Goal: Information Seeking & Learning: Learn about a topic

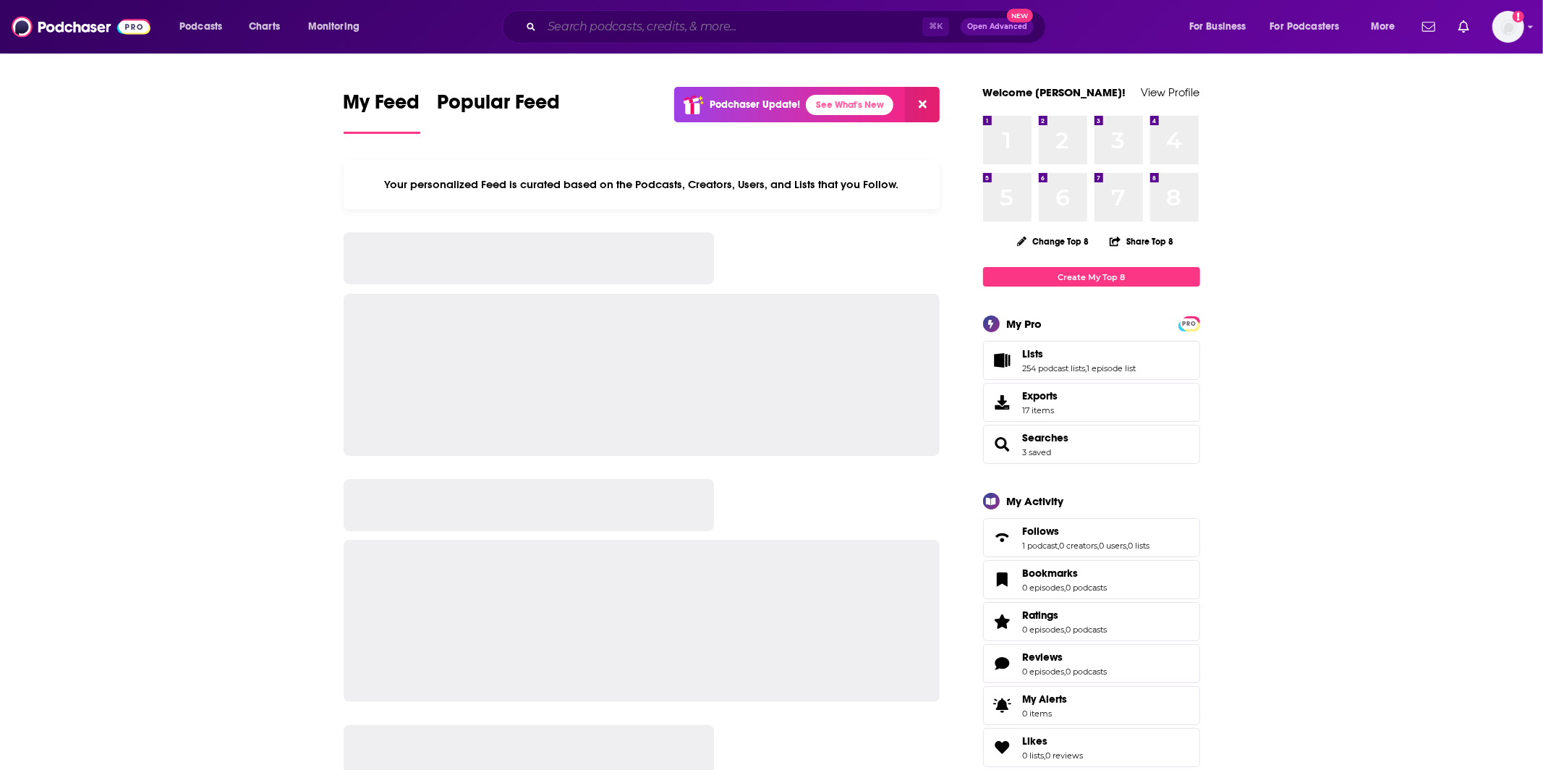
click at [641, 22] on input "Search podcasts, credits, & more..." at bounding box center [732, 26] width 380 height 23
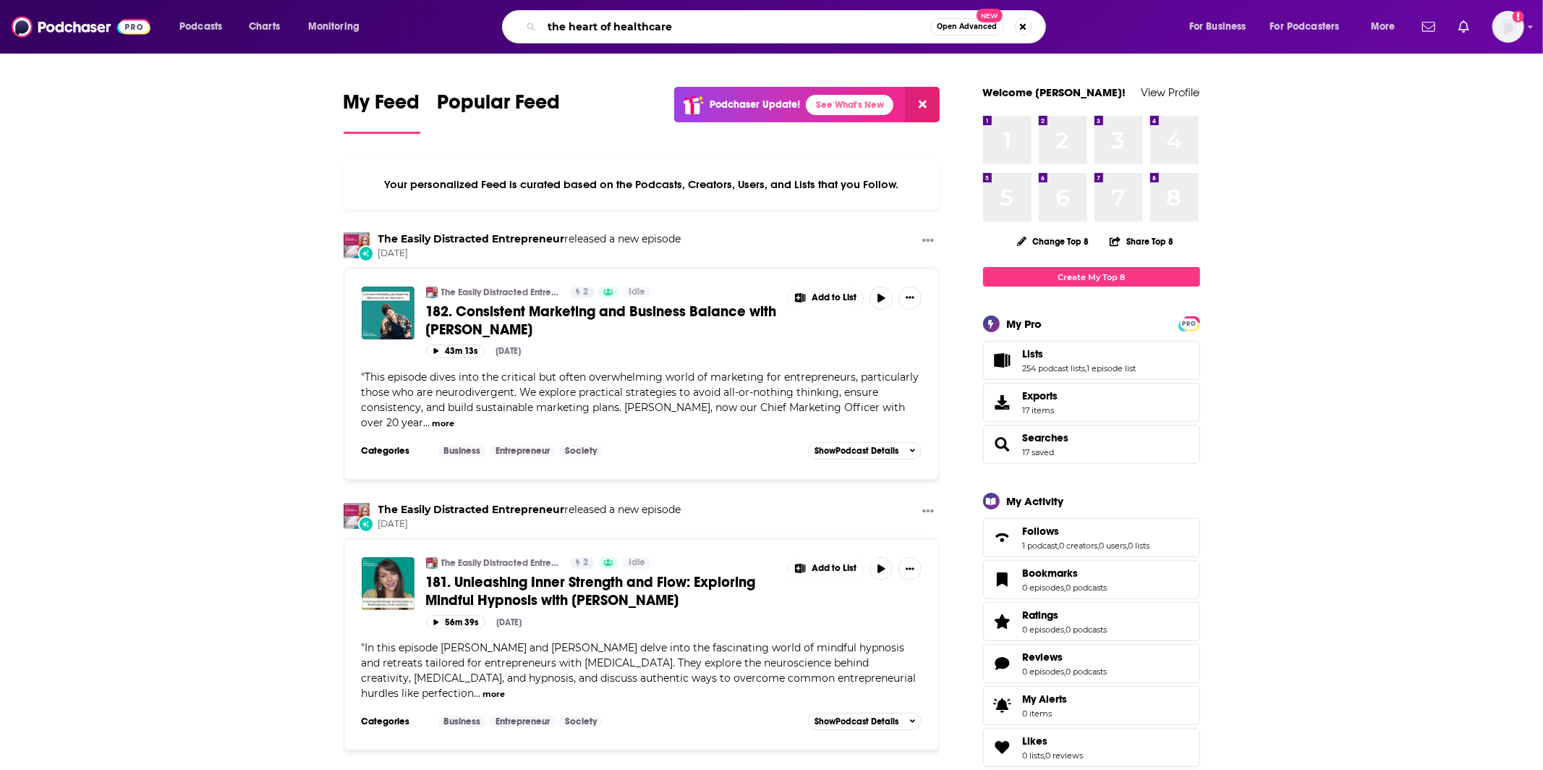
type input "the heart of healthcare"
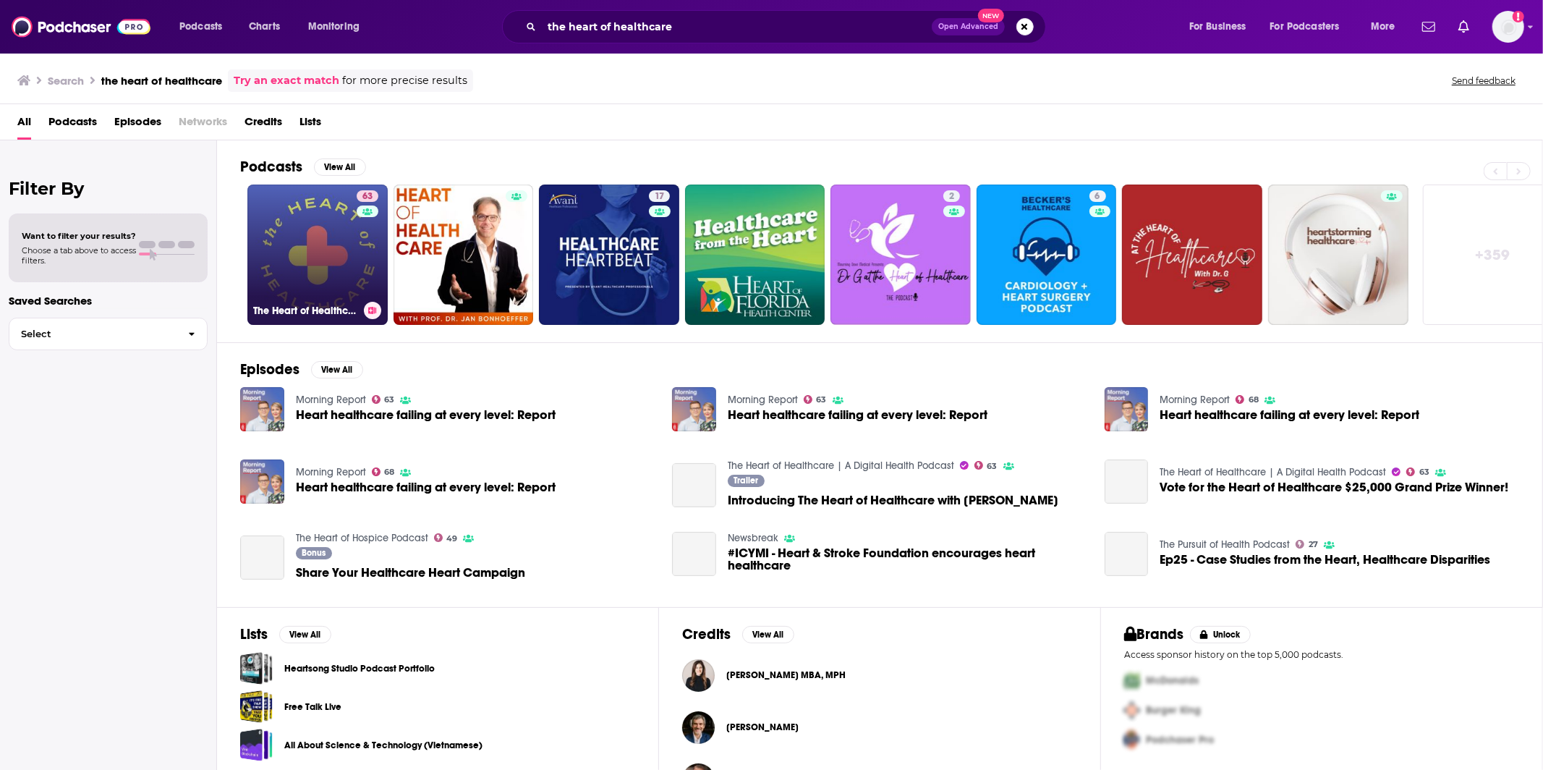
click at [335, 237] on link "63 The Heart of Healthcare | A Digital Health Podcast" at bounding box center [317, 254] width 140 height 140
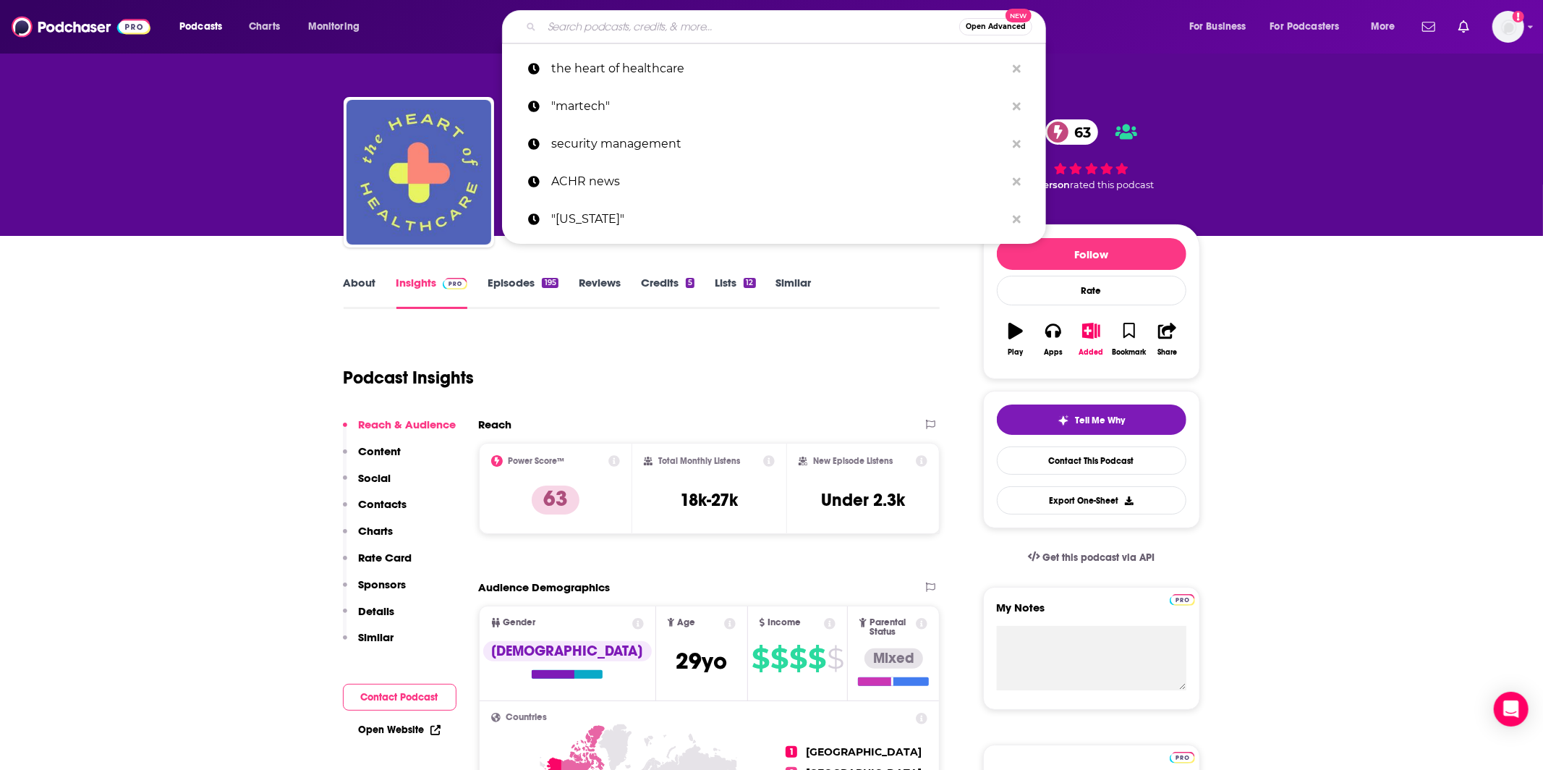
click at [608, 16] on input "Search podcasts, credits, & more..." at bounding box center [750, 26] width 417 height 23
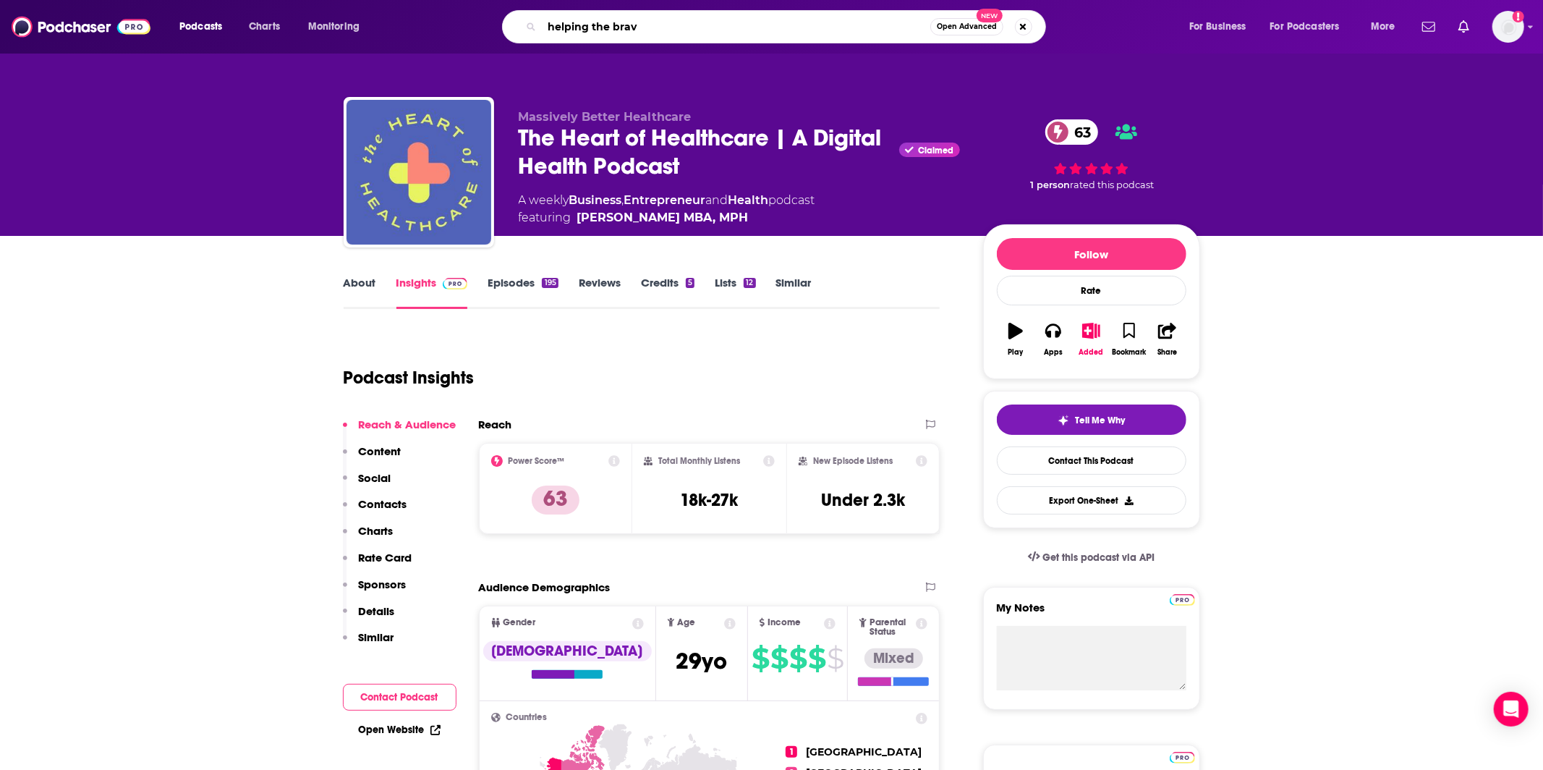
type input "helping the brave"
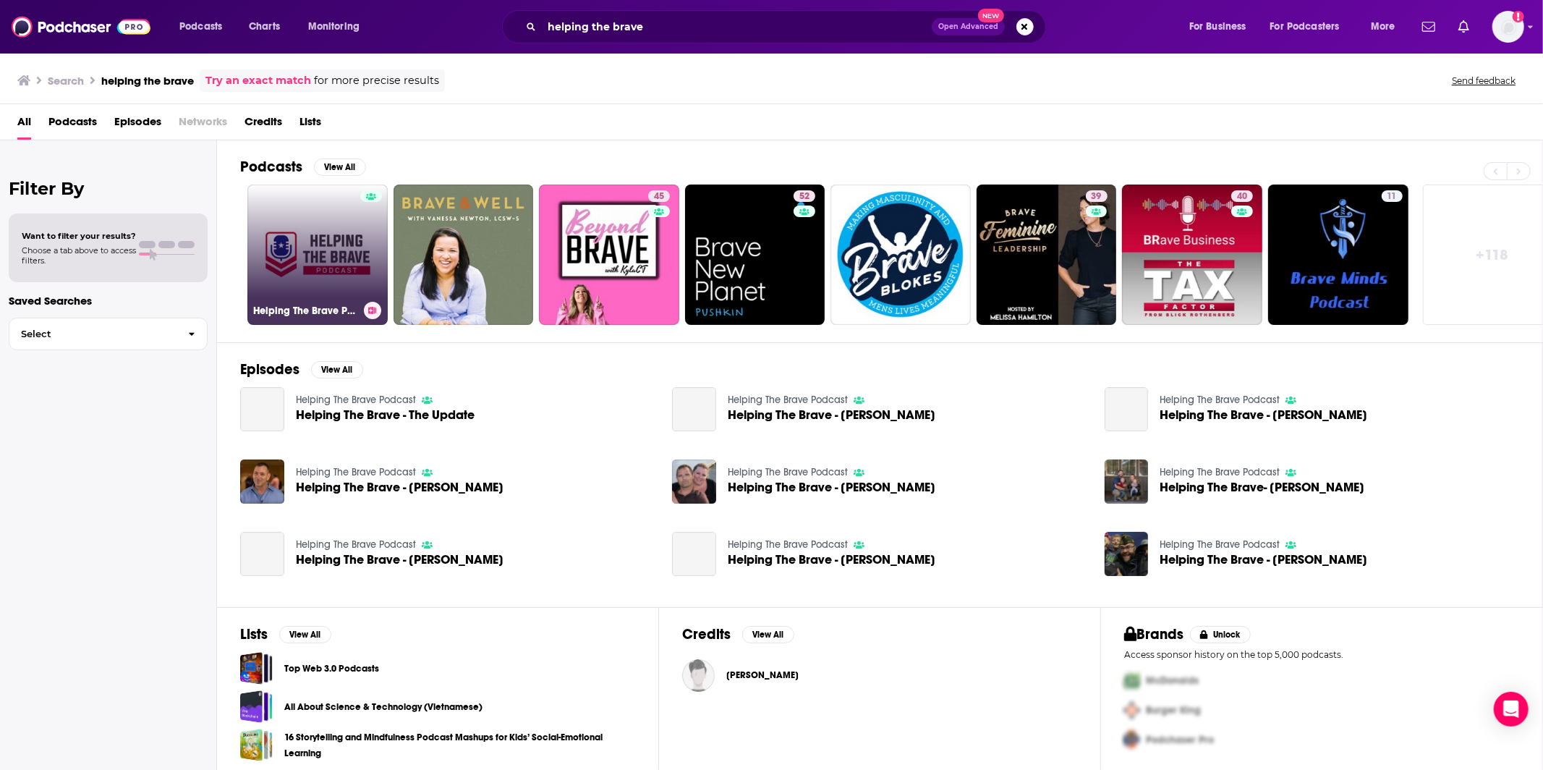
click at [311, 238] on link "Helping The Brave Podcast" at bounding box center [317, 254] width 140 height 140
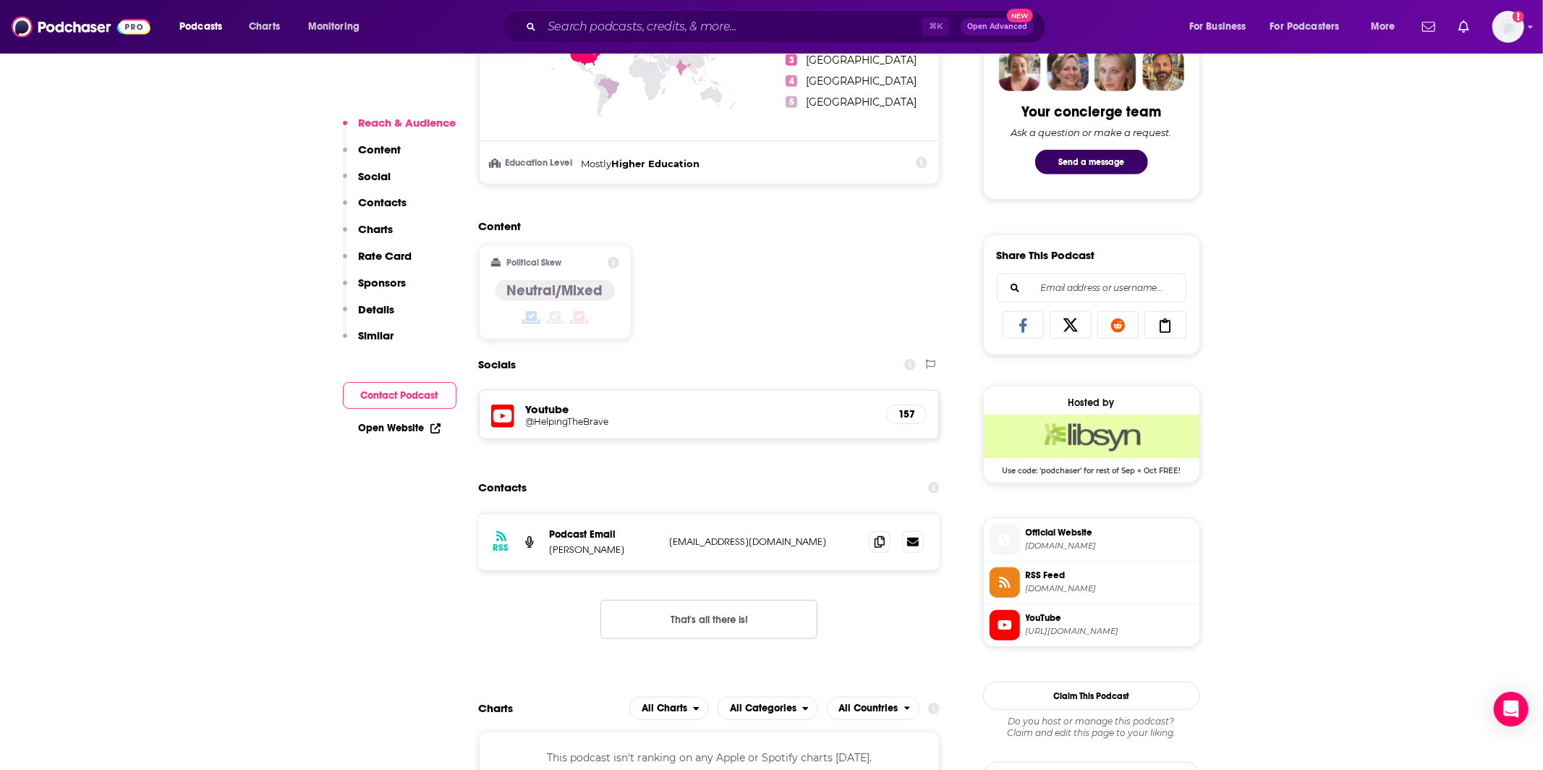
scroll to position [920, 0]
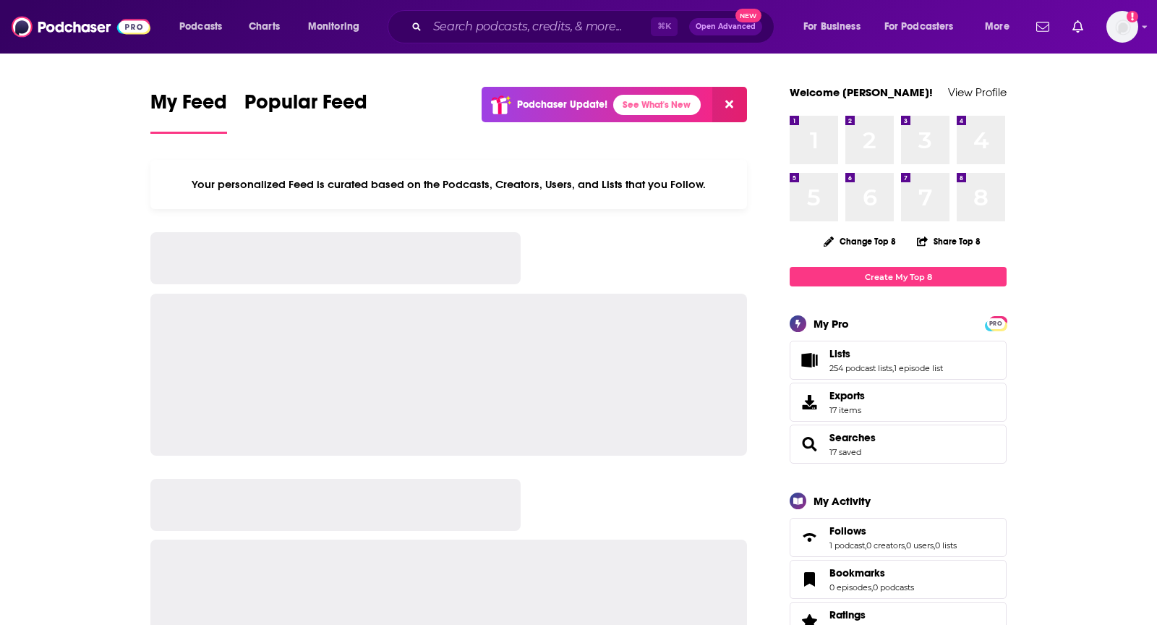
click at [523, 40] on div "⌘ K Open Advanced New" at bounding box center [581, 26] width 387 height 33
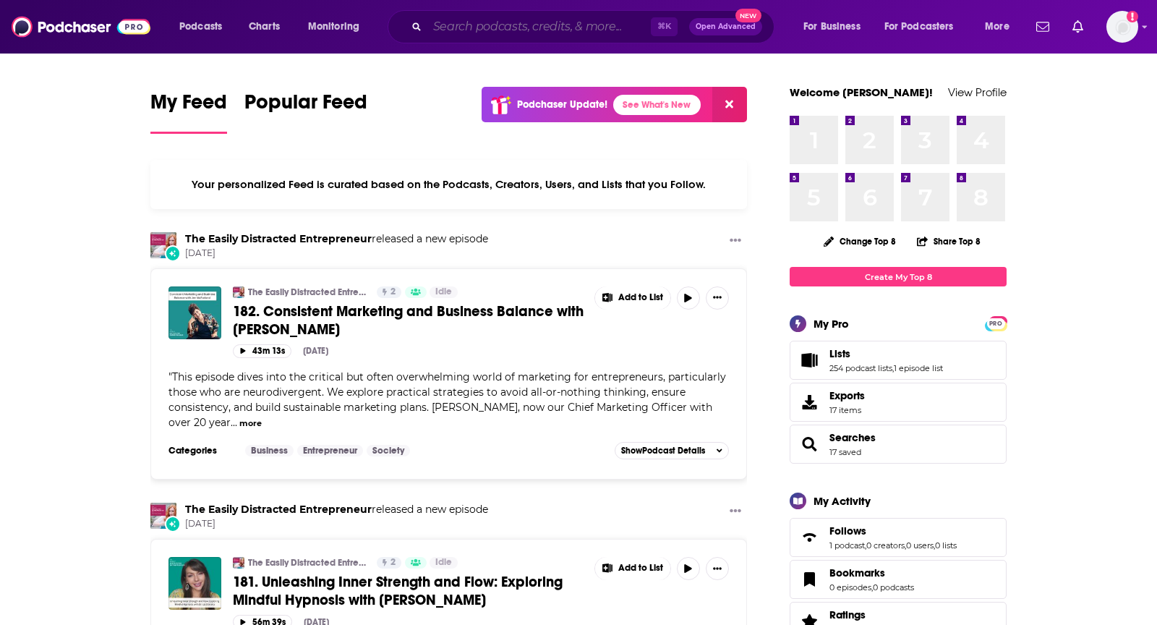
click at [519, 33] on input "Search podcasts, credits, & more..." at bounding box center [538, 26] width 223 height 23
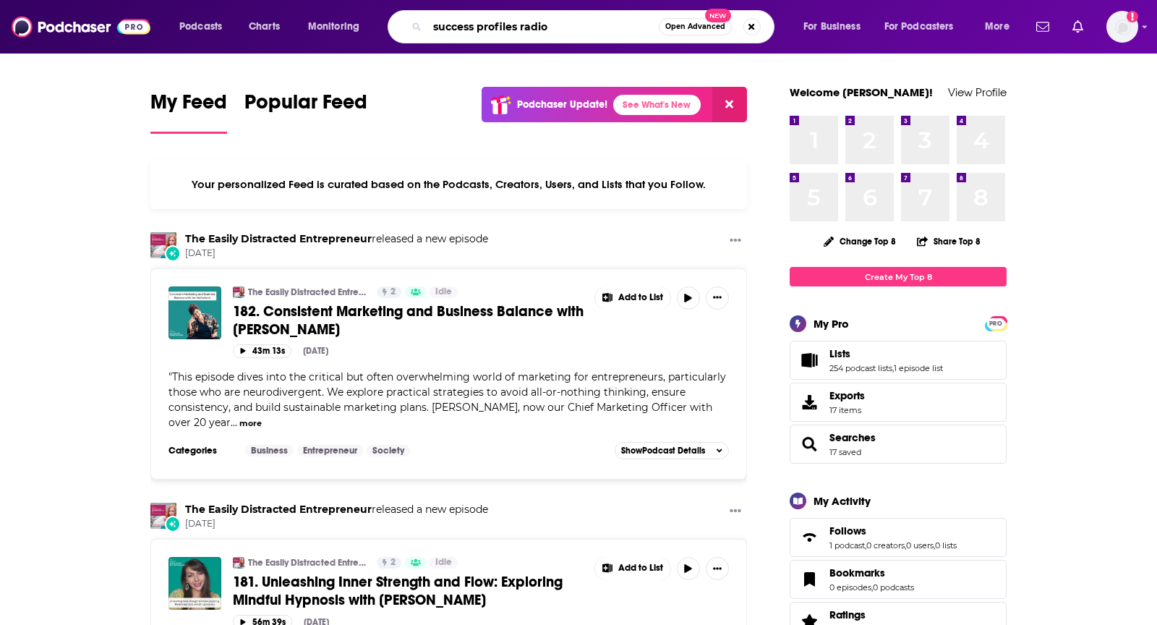
type input "success profiles radio"
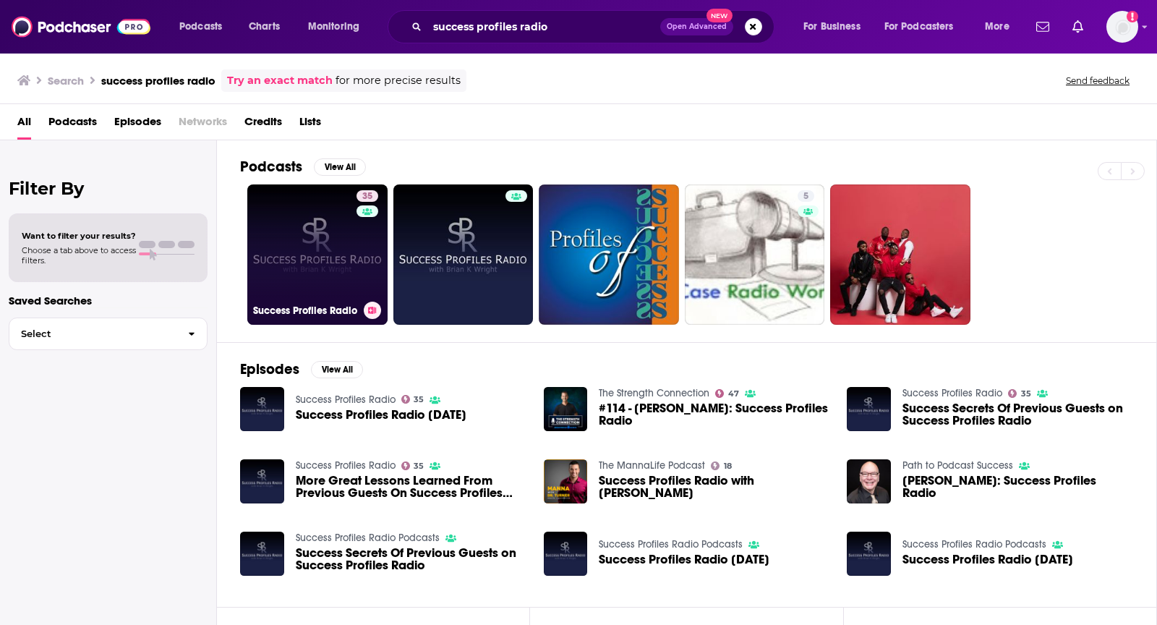
click at [281, 279] on link "35 Success Profiles Radio" at bounding box center [317, 254] width 140 height 140
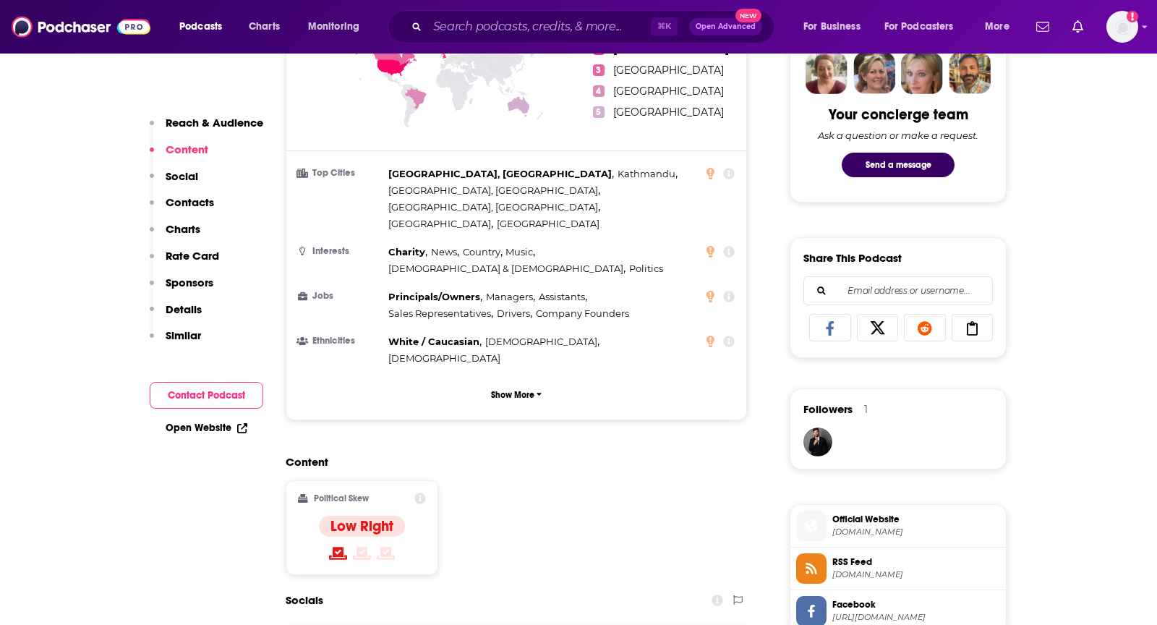
scroll to position [942, 0]
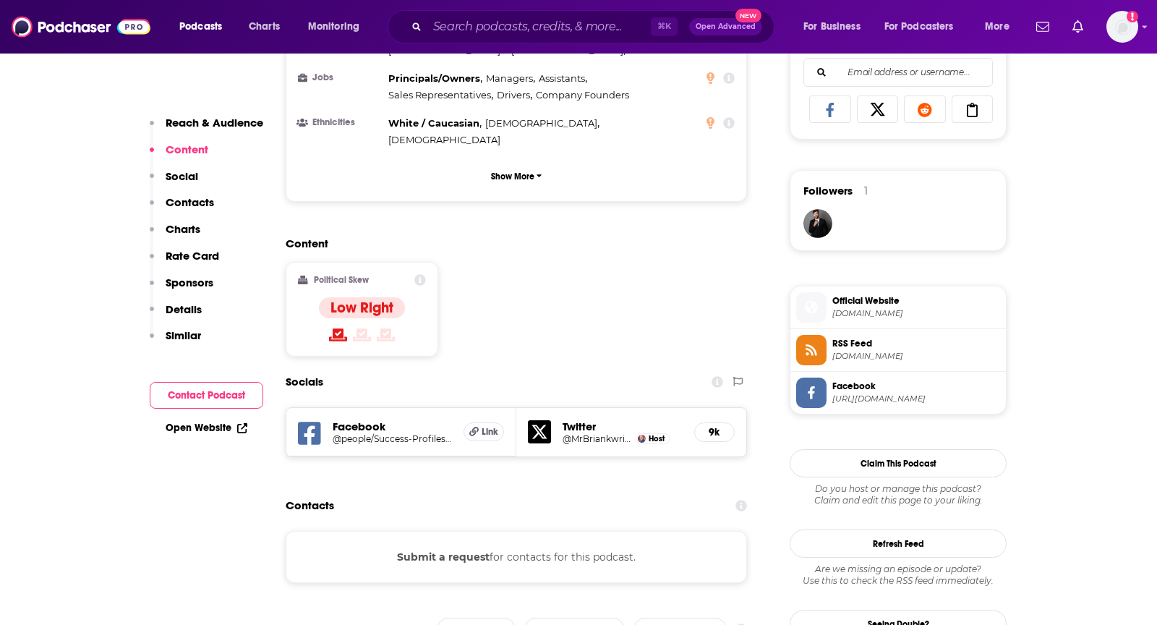
click at [369, 419] on h5 "Facebook" at bounding box center [392, 426] width 119 height 14
click at [350, 419] on h5 "Facebook" at bounding box center [392, 426] width 119 height 14
click at [468, 422] on h5 "Link" at bounding box center [484, 431] width 41 height 19
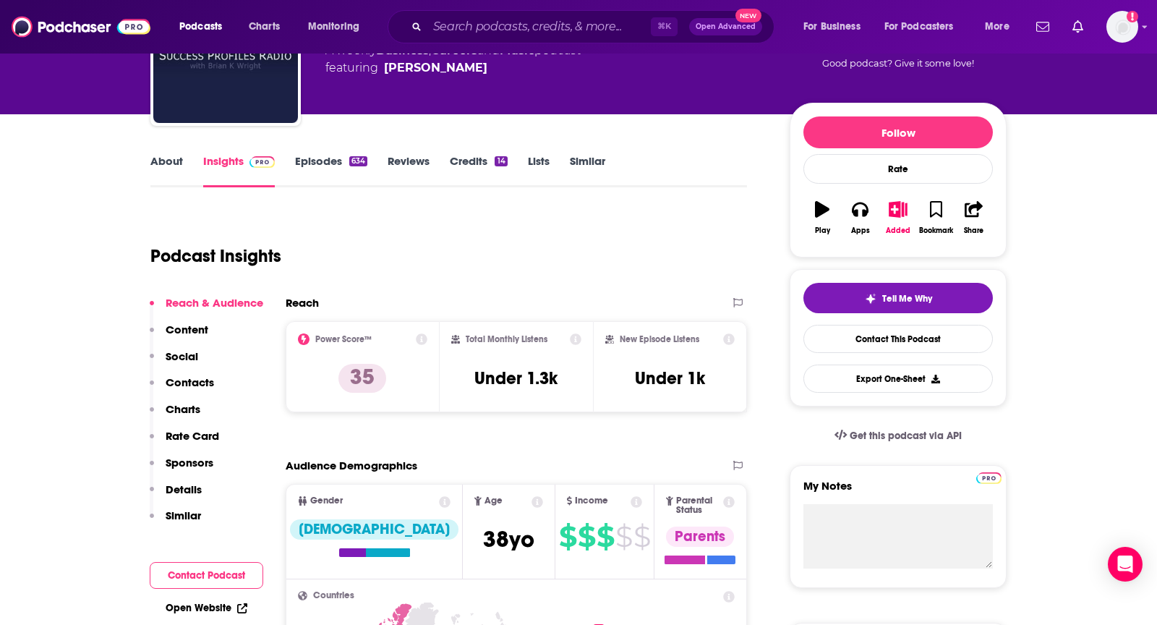
scroll to position [0, 0]
